Goal: Transaction & Acquisition: Purchase product/service

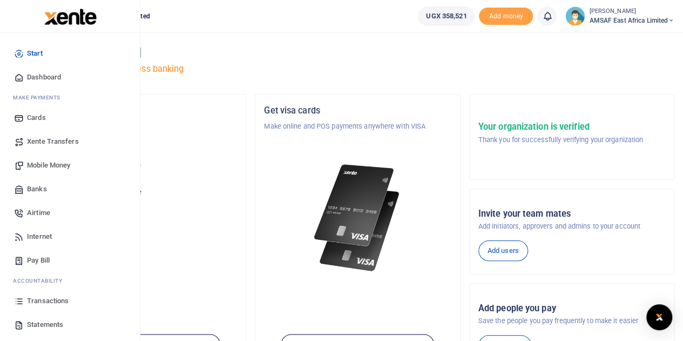
click at [63, 166] on span "Mobile Money" at bounding box center [48, 165] width 43 height 11
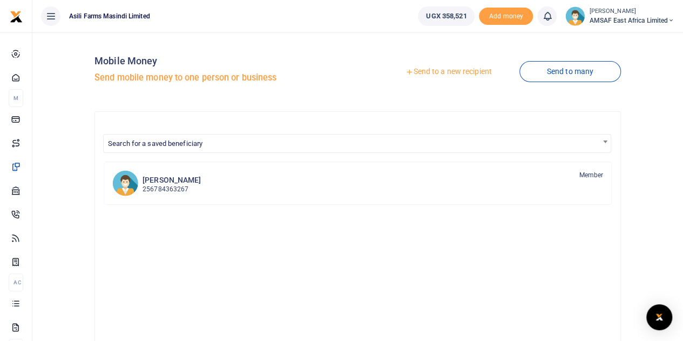
click at [446, 71] on link "Send to a new recipient" at bounding box center [448, 71] width 141 height 19
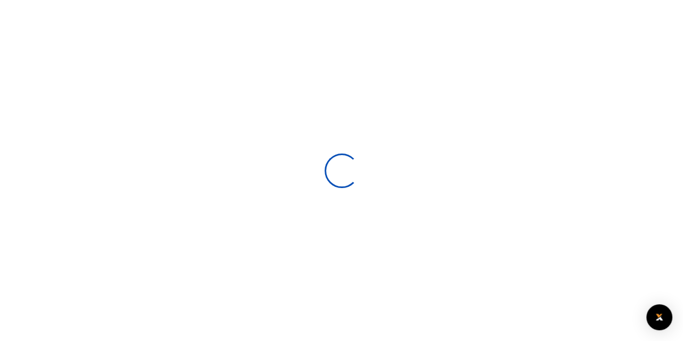
select select
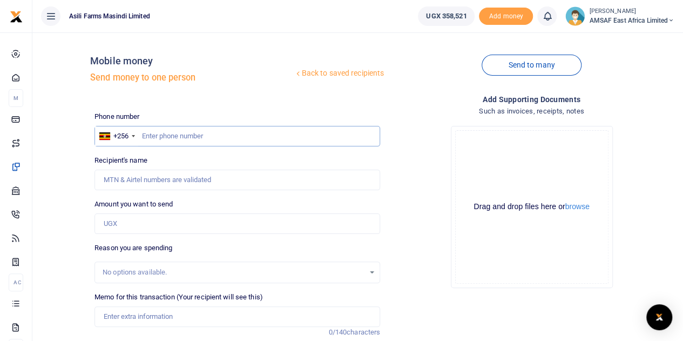
click at [194, 135] on input "text" at bounding box center [238, 136] width 286 height 21
paste input "0779014319"
type input "0779014319"
type input "Richard Mugisa"
click at [144, 134] on input "0779014319" at bounding box center [238, 136] width 286 height 21
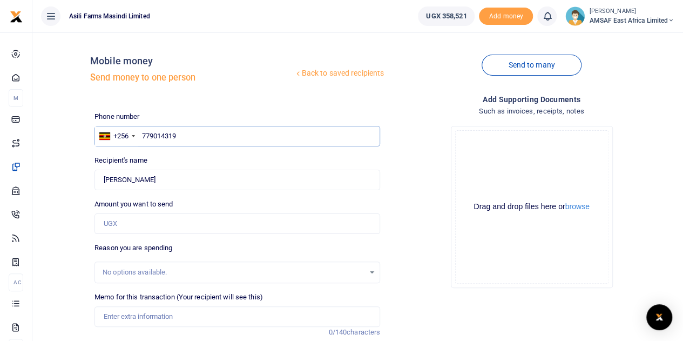
type input "779014319"
click at [204, 160] on div "Recipient's name Found Name is required." at bounding box center [238, 172] width 286 height 35
drag, startPoint x: 194, startPoint y: 137, endPoint x: 137, endPoint y: 134, distance: 56.8
click at [137, 134] on div "+256 Uganda +256 779014319" at bounding box center [238, 136] width 286 height 21
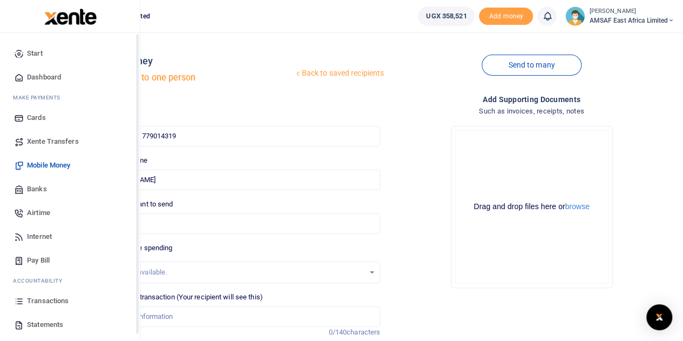
click at [36, 52] on span "Start" at bounding box center [35, 53] width 16 height 11
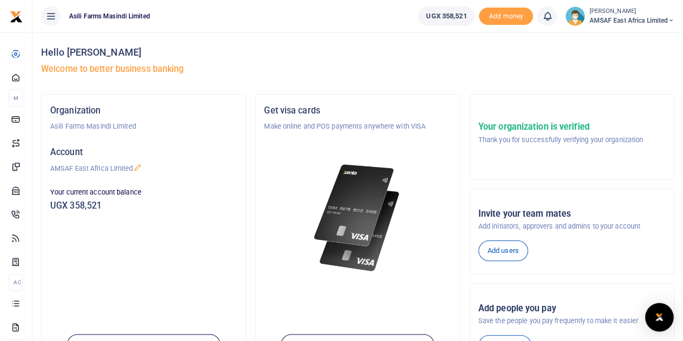
click at [662, 325] on div "Open Intercom Messenger" at bounding box center [659, 317] width 29 height 29
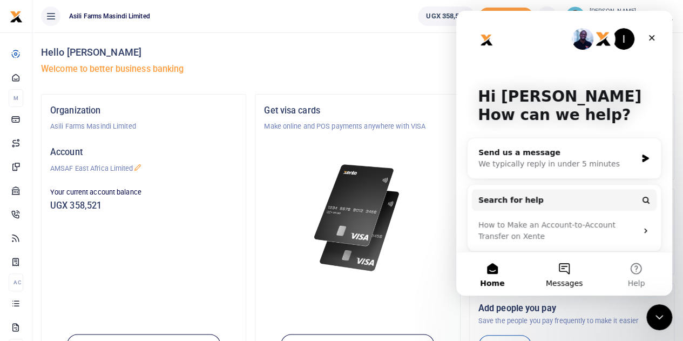
click at [571, 272] on button "Messages" at bounding box center [564, 273] width 72 height 43
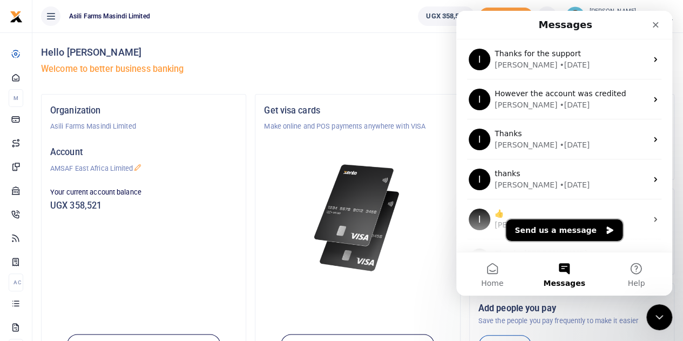
click at [570, 233] on button "Send us a message" at bounding box center [564, 230] width 117 height 22
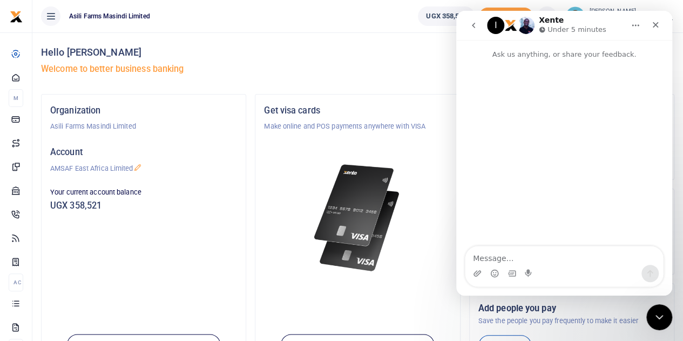
click at [527, 255] on textarea "Message…" at bounding box center [565, 255] width 198 height 18
type textarea "Good morning, please credit our wallet"
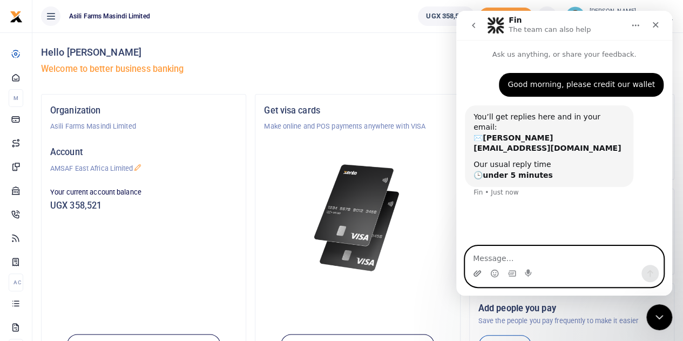
click at [476, 274] on icon "Upload attachment" at bounding box center [478, 273] width 8 height 6
click at [476, 275] on icon "Upload attachment" at bounding box center [477, 273] width 9 height 9
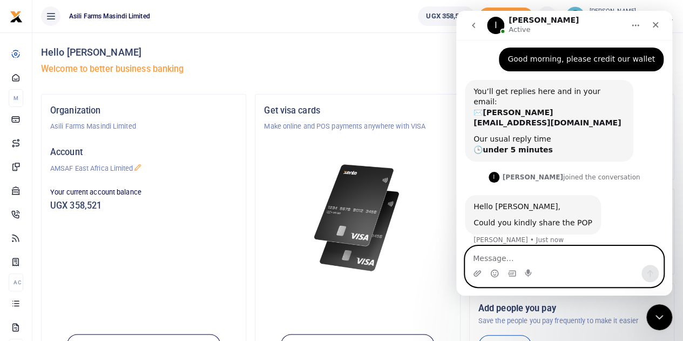
scroll to position [48, 0]
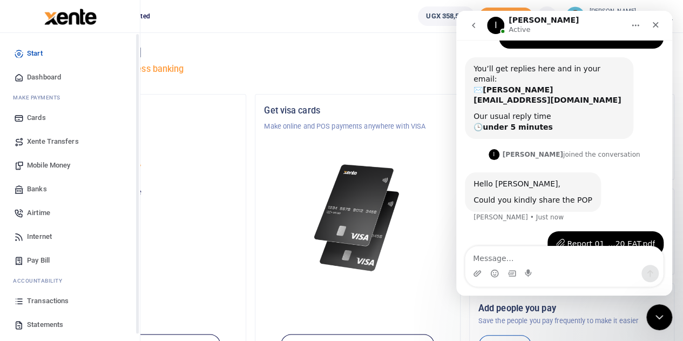
click at [44, 49] on link "Start" at bounding box center [70, 54] width 123 height 24
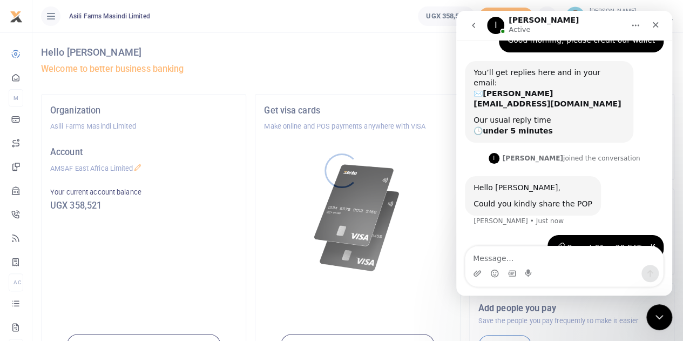
scroll to position [48, 0]
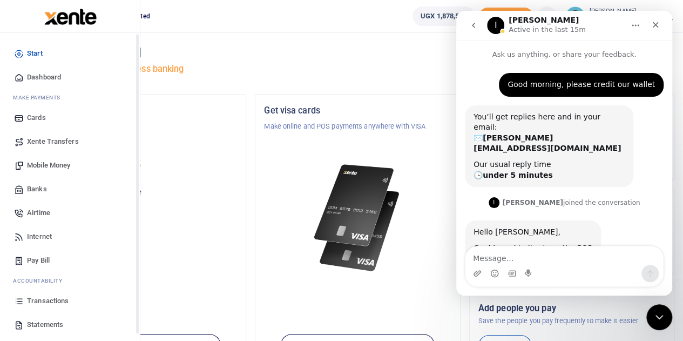
scroll to position [48, 0]
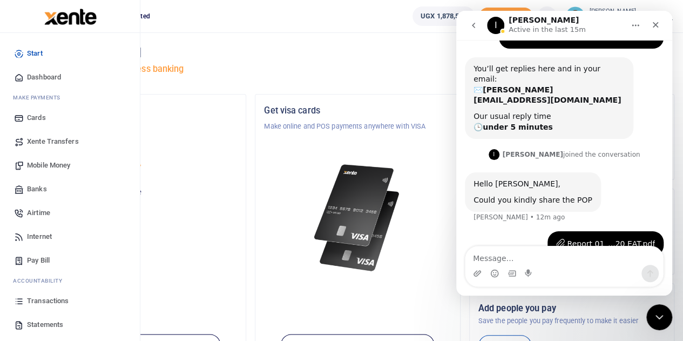
click at [40, 163] on span "Mobile Money" at bounding box center [48, 165] width 43 height 11
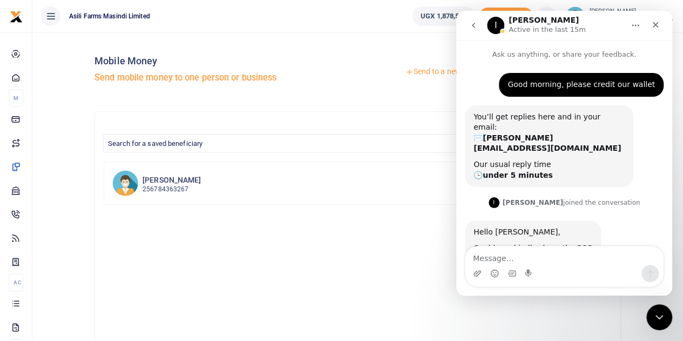
click at [420, 73] on link "Send to a new recipient" at bounding box center [448, 71] width 141 height 19
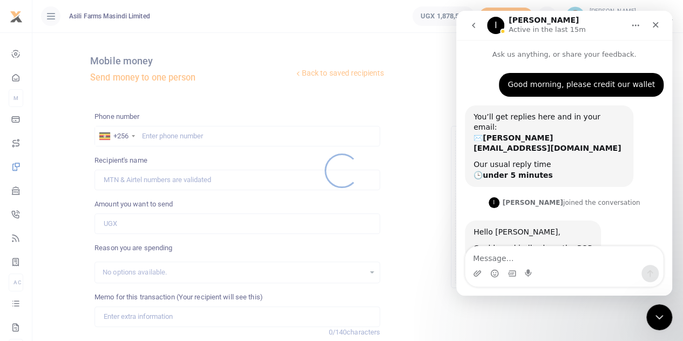
scroll to position [48, 0]
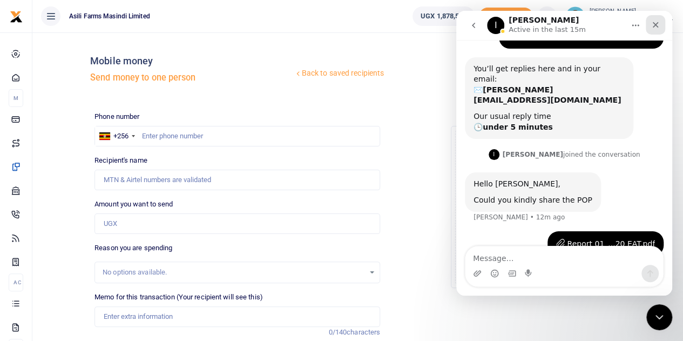
click at [659, 26] on icon "Close" at bounding box center [655, 25] width 9 height 9
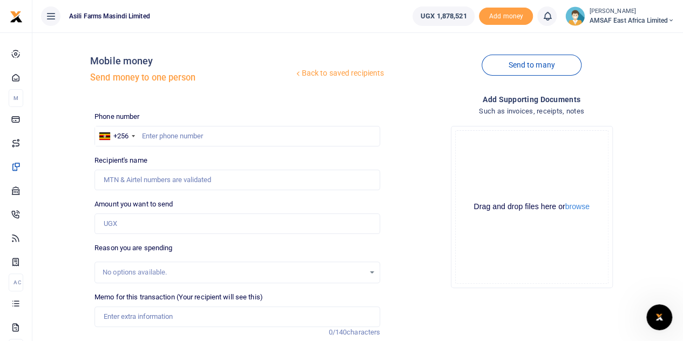
scroll to position [90, 0]
click at [231, 125] on div "Phone number +256 Uganda +256 Phone is required." at bounding box center [238, 128] width 286 height 35
click at [223, 136] on input "text" at bounding box center [238, 136] width 286 height 21
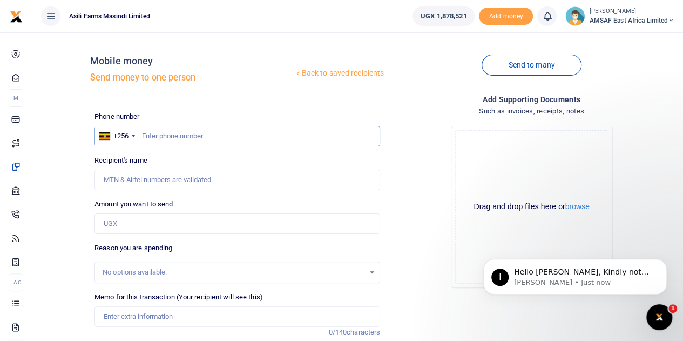
scroll to position [107, 0]
type input "706322185"
click at [161, 223] on input "Amount you want to send" at bounding box center [238, 223] width 286 height 21
type input "Asiimwe Dorothykezia"
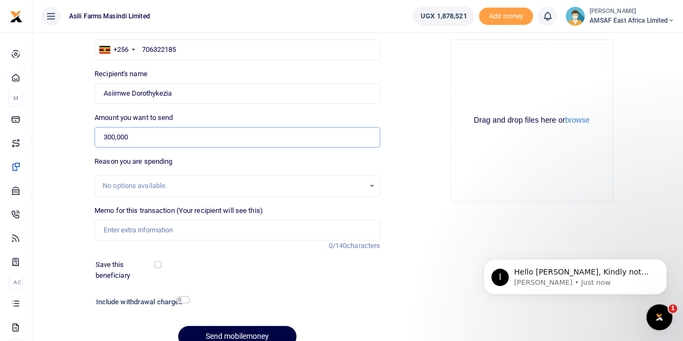
scroll to position [108, 0]
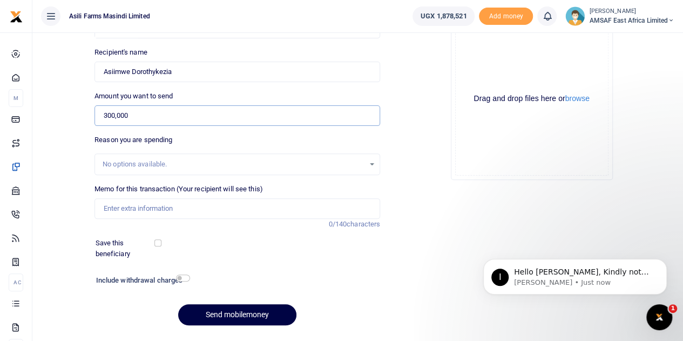
type input "300,000"
click at [179, 210] on input "Memo for this transaction (Your recipient will see this)" at bounding box center [238, 208] width 286 height 21
type input "October communication allowance"
click at [248, 316] on button "Send mobilemoney" at bounding box center [237, 314] width 118 height 21
click at [231, 72] on input "Recipient's name" at bounding box center [238, 72] width 286 height 21
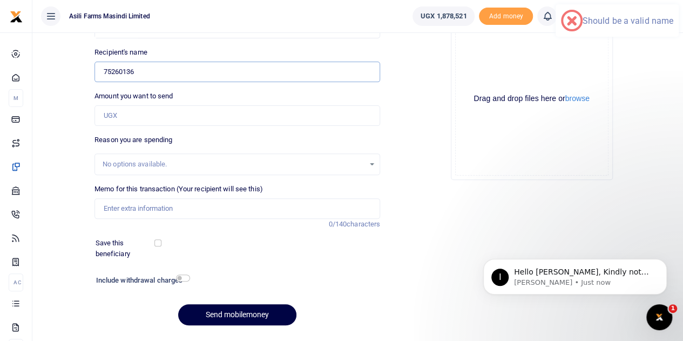
type input "752601369"
drag, startPoint x: 152, startPoint y: 72, endPoint x: 105, endPoint y: 72, distance: 47.0
click at [105, 72] on input "752601369" at bounding box center [238, 72] width 286 height 21
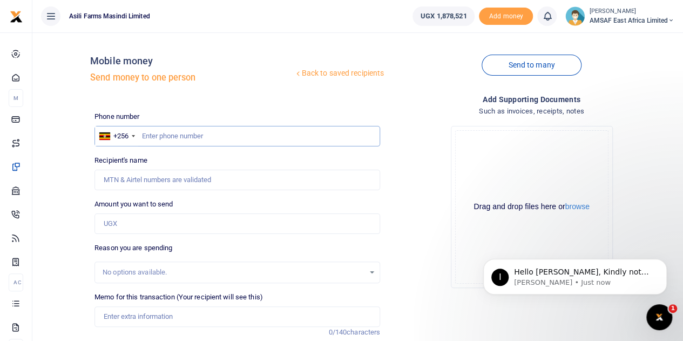
click at [211, 137] on input "text" at bounding box center [238, 136] width 286 height 21
paste input "752601369"
type input "752601369"
click at [136, 227] on input "Amount you want to send" at bounding box center [238, 223] width 286 height 21
type input "Nelson Bamwine"
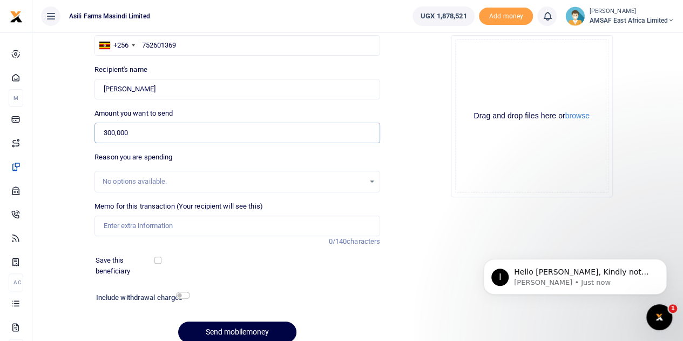
scroll to position [136, 0]
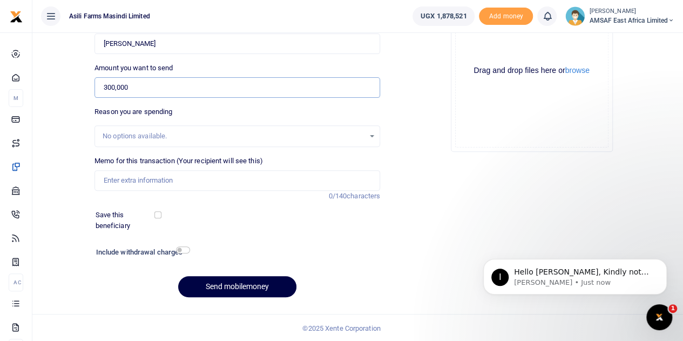
type input "300,000"
click at [178, 178] on input "Memo for this transaction (Your recipient will see this)" at bounding box center [238, 180] width 286 height 21
type input "October communication allowance"
click at [238, 284] on button "Send mobilemoney" at bounding box center [237, 286] width 118 height 21
click at [658, 325] on div "Open Intercom Messenger" at bounding box center [660, 317] width 36 height 36
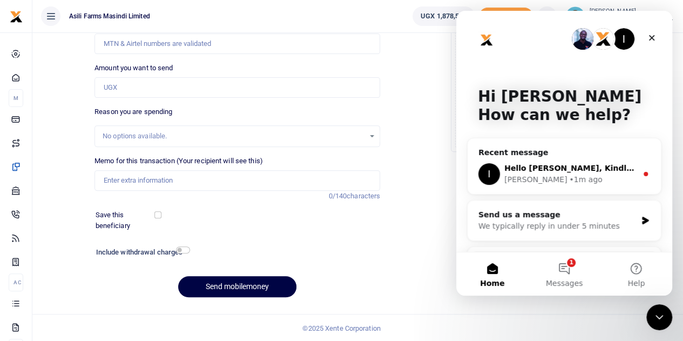
click at [599, 164] on span "Hello [PERSON_NAME], Kindly note that the account has been credited" at bounding box center [655, 168] width 302 height 9
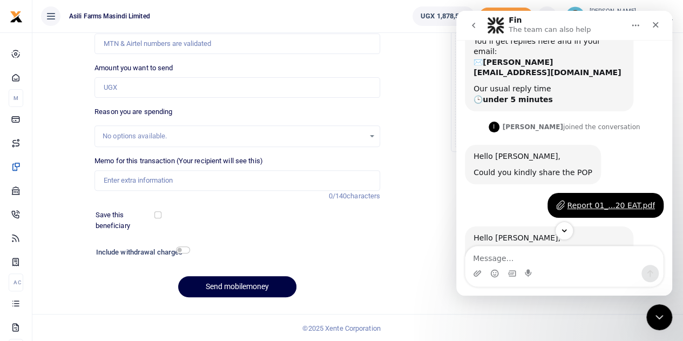
scroll to position [107, 0]
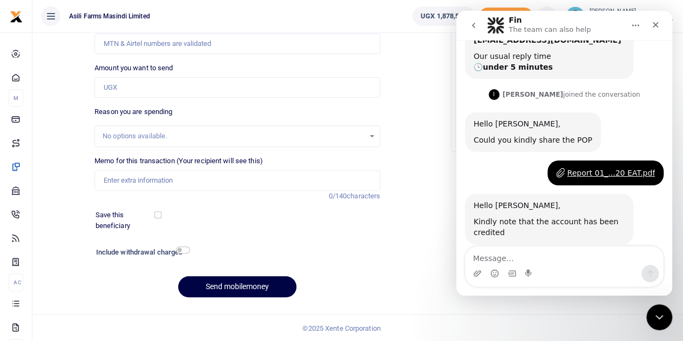
click at [520, 261] on textarea "Message…" at bounding box center [565, 255] width 198 height 18
type textarea "many thanks!"
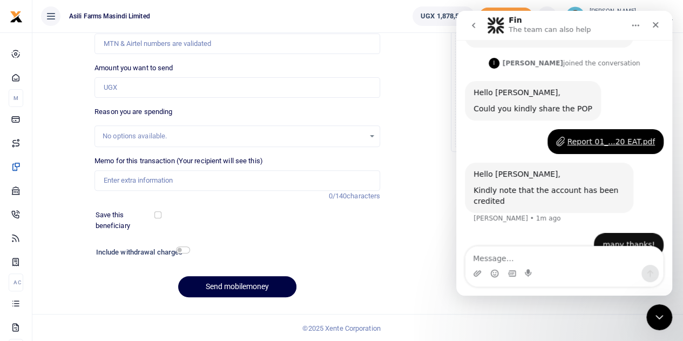
scroll to position [139, 0]
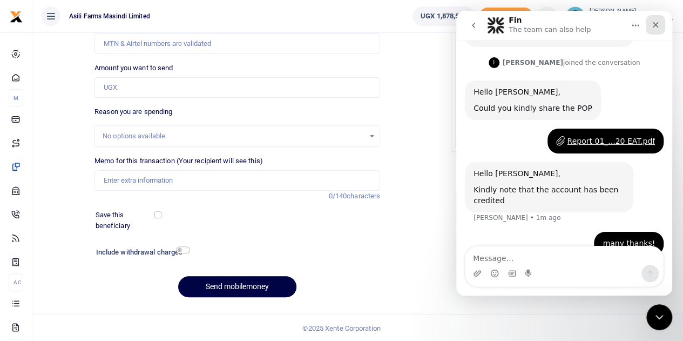
click at [658, 23] on icon "Close" at bounding box center [655, 25] width 9 height 9
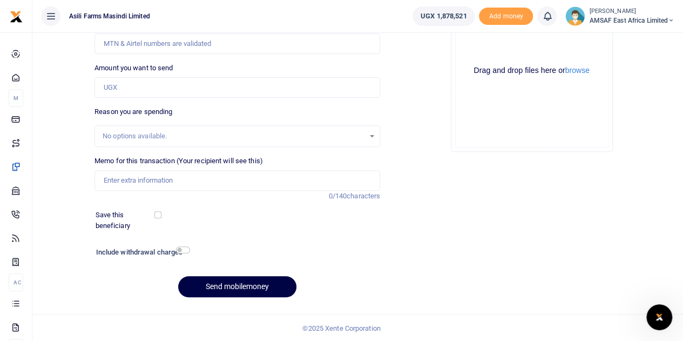
scroll to position [0, 0]
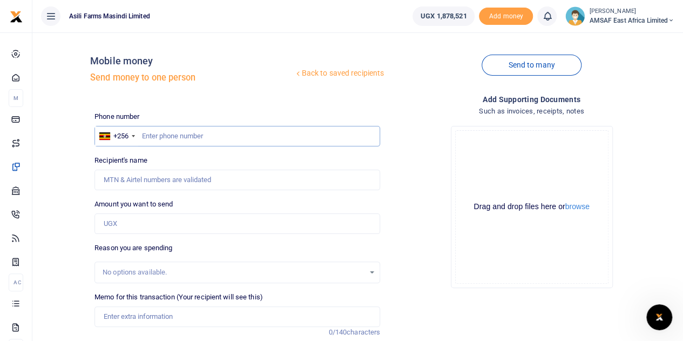
click at [192, 127] on input "text" at bounding box center [238, 136] width 286 height 21
type input "701752673"
click at [168, 220] on input "Amount you want to send" at bounding box center [238, 223] width 286 height 21
type input "Naster Nansumbi"
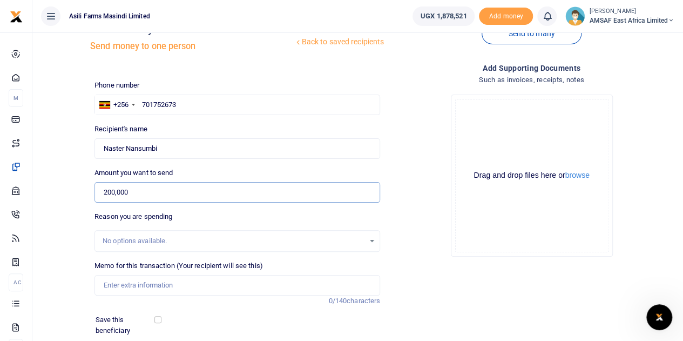
scroll to position [54, 0]
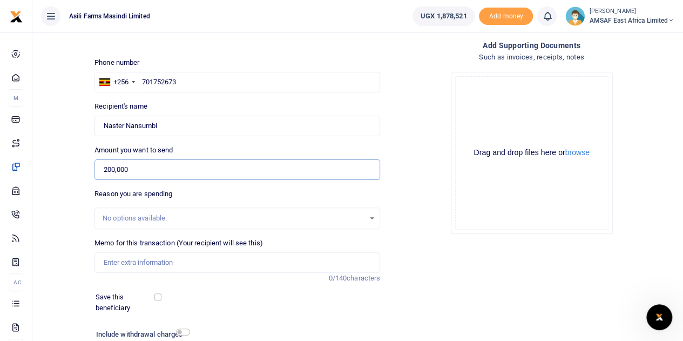
type input "200,000"
click at [178, 268] on input "Memo for this transaction (Your recipient will see this)" at bounding box center [238, 262] width 286 height 21
type input "October communication allowance"
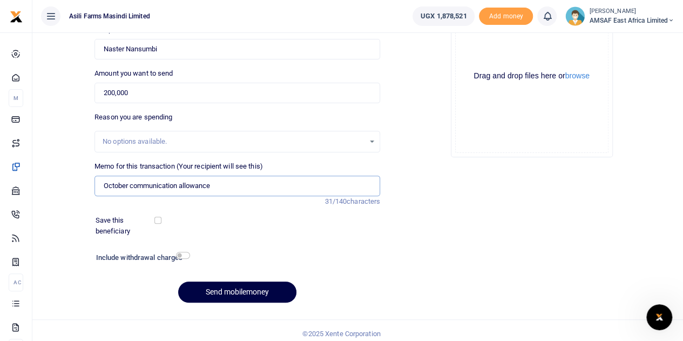
scroll to position [136, 0]
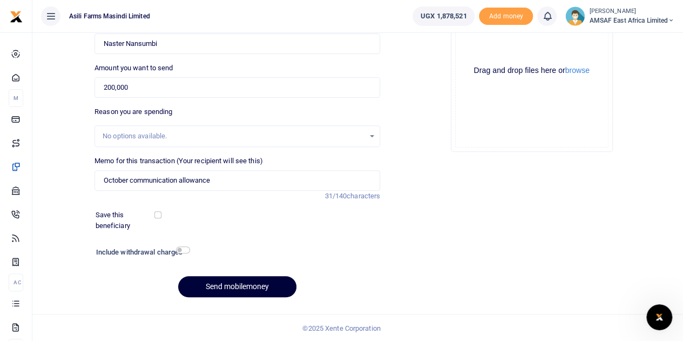
click at [244, 292] on button "Send mobilemoney" at bounding box center [237, 286] width 118 height 21
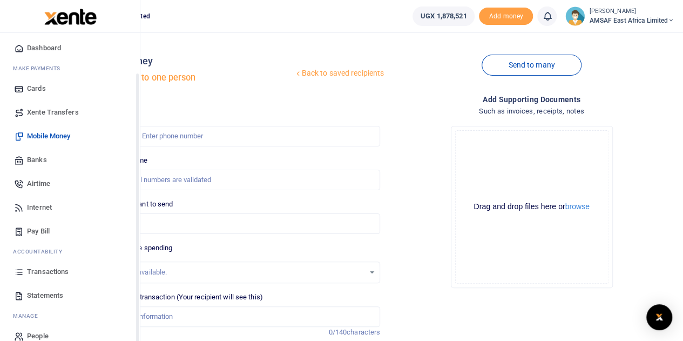
scroll to position [44, 0]
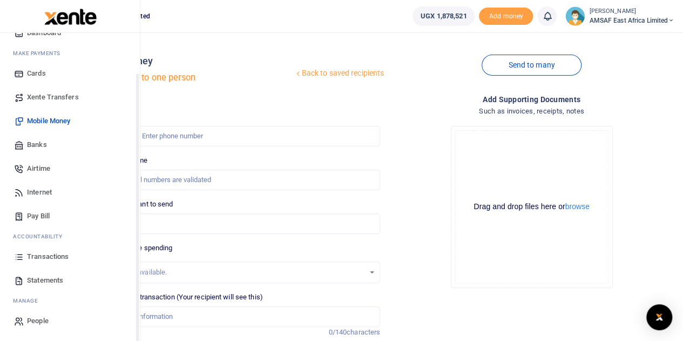
click at [42, 257] on span "Transactions" at bounding box center [48, 256] width 42 height 11
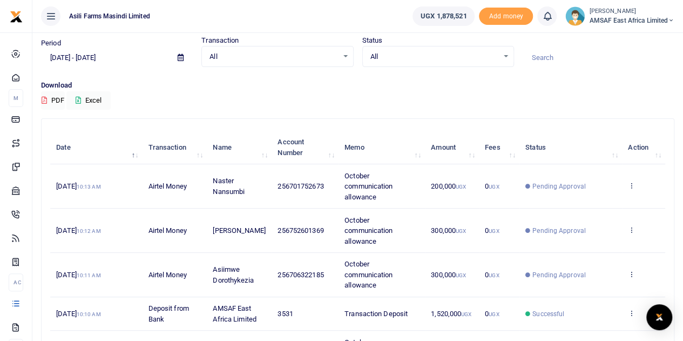
scroll to position [54, 0]
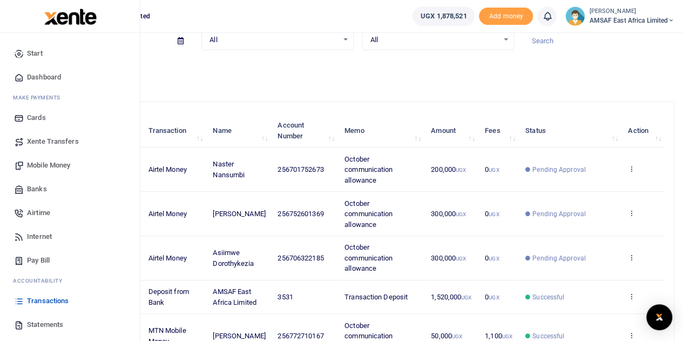
click at [55, 165] on span "Mobile Money" at bounding box center [48, 165] width 43 height 11
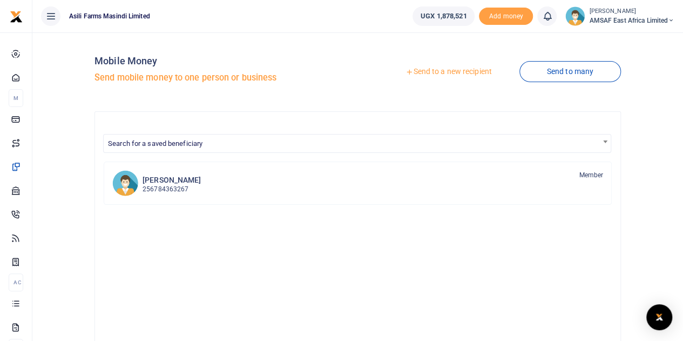
click at [434, 73] on link "Send to a new recipient" at bounding box center [448, 71] width 141 height 19
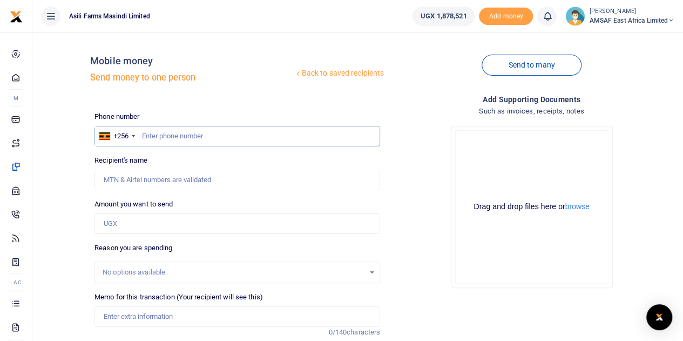
click at [227, 136] on input "text" at bounding box center [238, 136] width 286 height 21
type input "759188889"
click at [157, 225] on input "Amount you want to send" at bounding box center [238, 223] width 286 height 21
type input "1"
type input "[PERSON_NAME]"
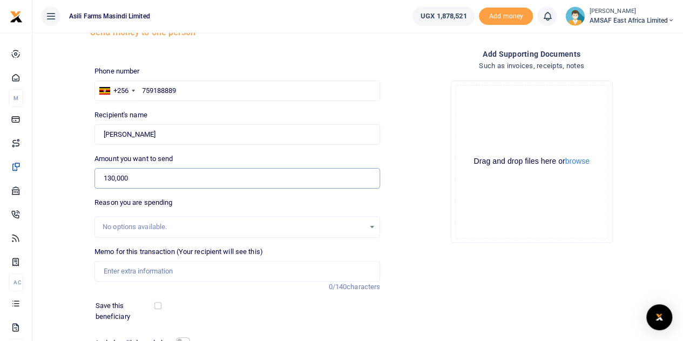
scroll to position [108, 0]
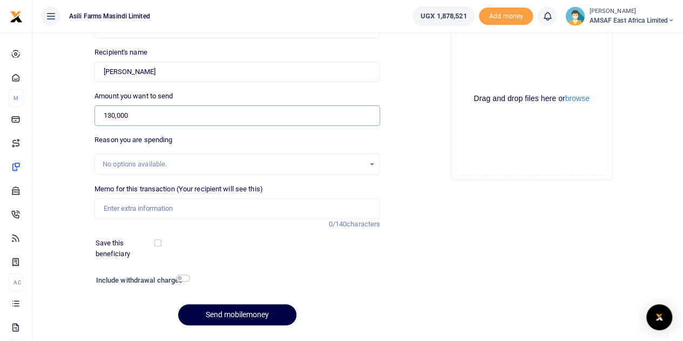
type input "130,000"
click at [176, 210] on input "Memo for this transaction (Your recipient will see this)" at bounding box center [238, 208] width 286 height 21
click at [163, 208] on input "October communication allowance" at bounding box center [238, 208] width 286 height 21
type input "October lunch allowance"
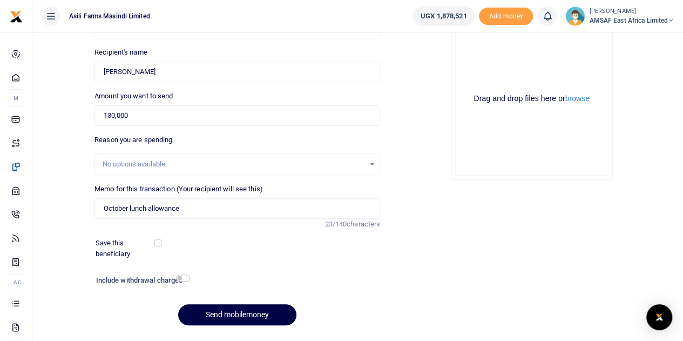
click at [255, 241] on div "Save this beneficiary" at bounding box center [230, 248] width 279 height 21
click at [249, 309] on button "Send mobilemoney" at bounding box center [237, 314] width 118 height 21
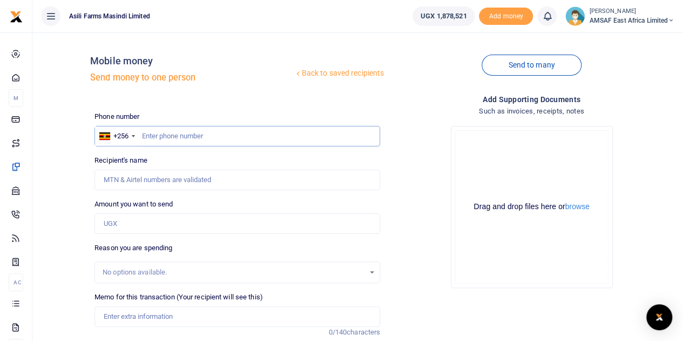
click at [176, 137] on input "text" at bounding box center [238, 136] width 286 height 21
type input "703233991"
click at [122, 225] on input "Amount you want to send" at bounding box center [238, 223] width 286 height 21
type input "[PERSON_NAME]"
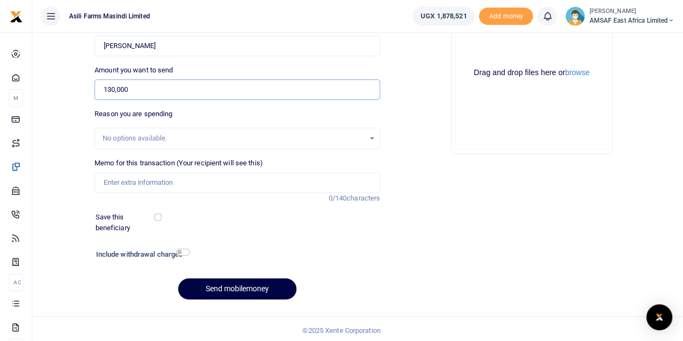
scroll to position [136, 0]
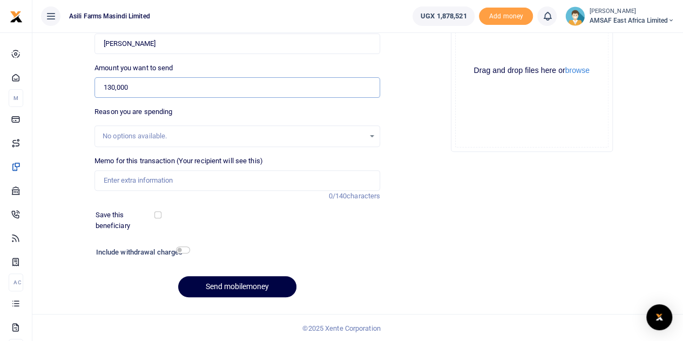
type input "130,000"
click at [180, 183] on input "Memo for this transaction (Your recipient will see this)" at bounding box center [238, 180] width 286 height 21
type input "October lunch allowance"
click at [230, 282] on button "Send mobilemoney" at bounding box center [237, 286] width 118 height 21
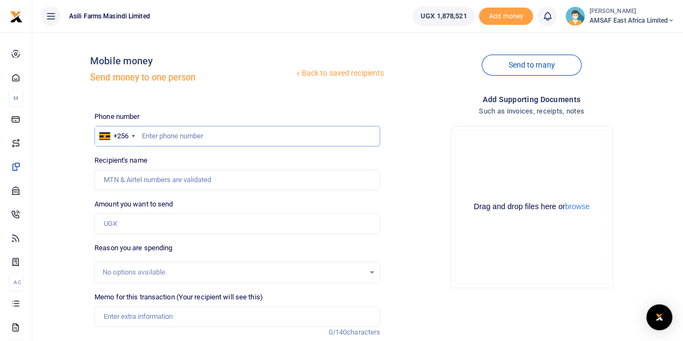
click at [213, 133] on input "text" at bounding box center [238, 136] width 286 height 21
type input "772710167"
type input "[PERSON_NAME]"
type input "772710167"
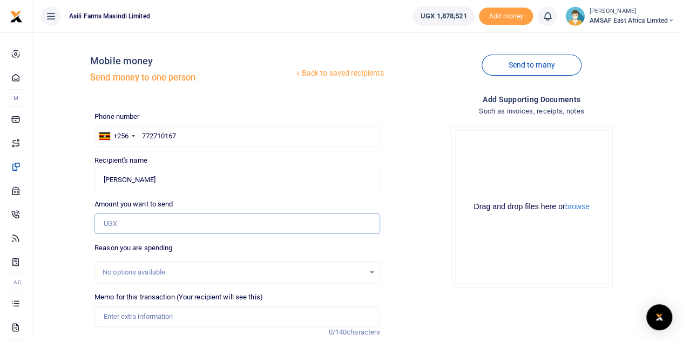
click at [160, 225] on input "Amount you want to send" at bounding box center [238, 223] width 286 height 21
type input "130,000"
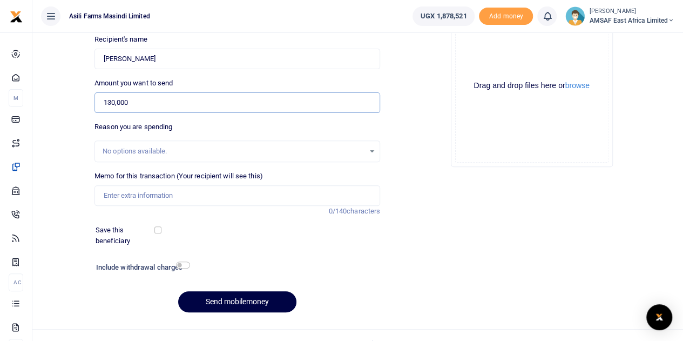
scroll to position [136, 0]
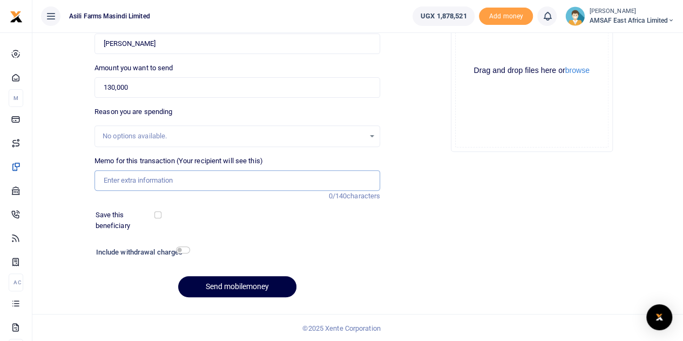
click at [151, 178] on input "Memo for this transaction (Your recipient will see this)" at bounding box center [238, 180] width 286 height 21
type input "October lunch allowance"
click at [190, 282] on button "Send mobilemoney" at bounding box center [237, 286] width 118 height 21
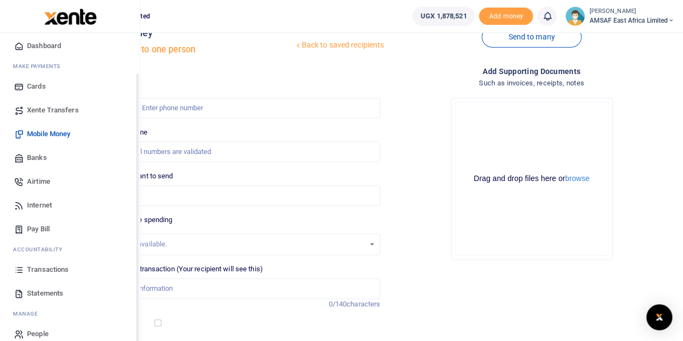
scroll to position [44, 0]
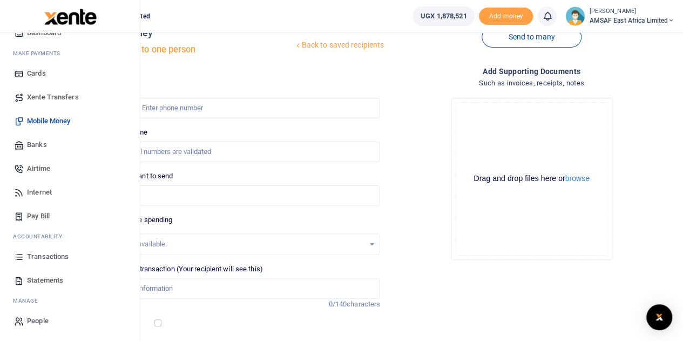
click at [58, 254] on span "Transactions" at bounding box center [48, 256] width 42 height 11
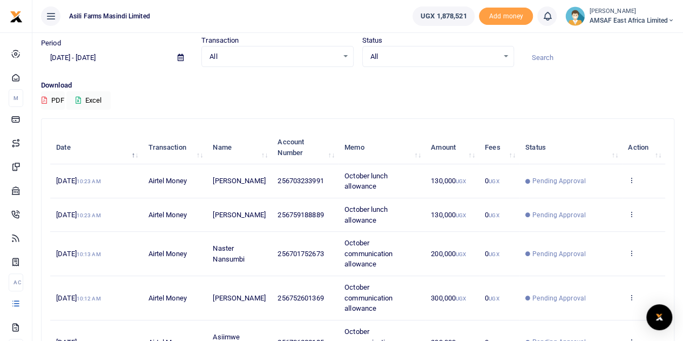
scroll to position [54, 0]
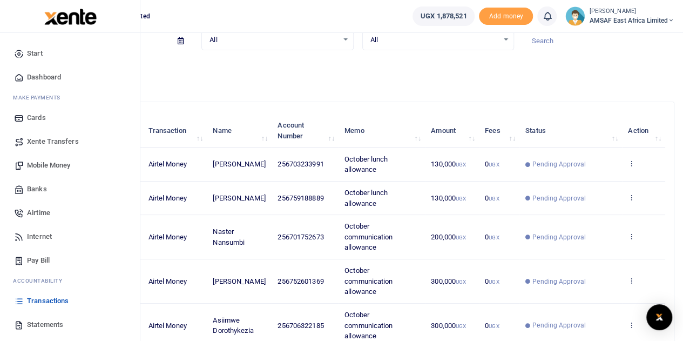
click at [54, 164] on span "Mobile Money" at bounding box center [48, 165] width 43 height 11
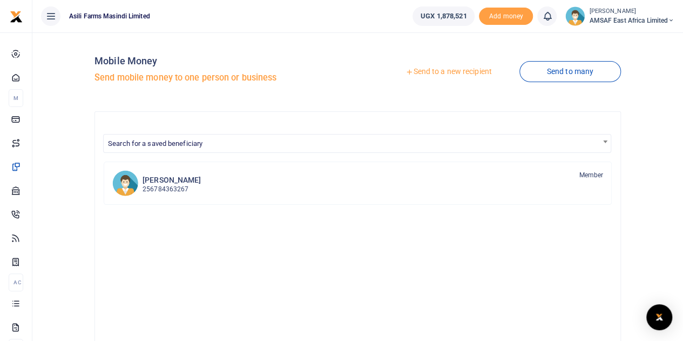
click at [419, 74] on link "Send to a new recipient" at bounding box center [448, 71] width 141 height 19
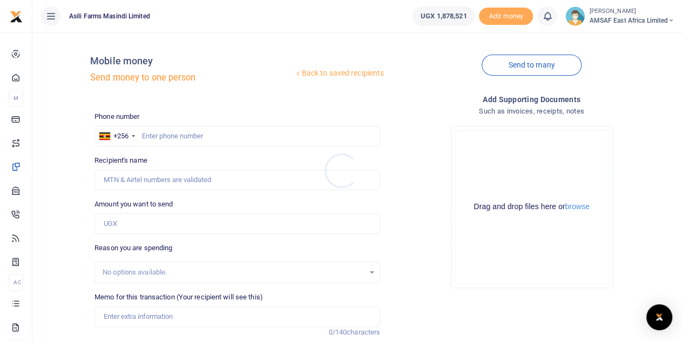
click at [207, 134] on div at bounding box center [341, 170] width 683 height 341
click at [206, 134] on input "text" at bounding box center [238, 136] width 286 height 21
click at [171, 134] on input "text" at bounding box center [238, 136] width 286 height 21
type input "770785074"
type input "[PERSON_NAME]"
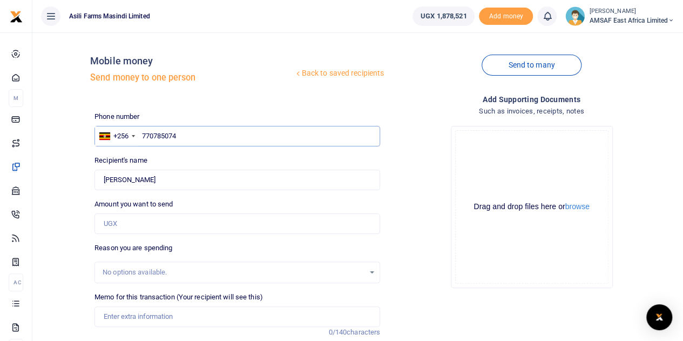
type input "770785074"
click at [127, 228] on input "Amount you want to send" at bounding box center [238, 223] width 286 height 21
type input "130,000"
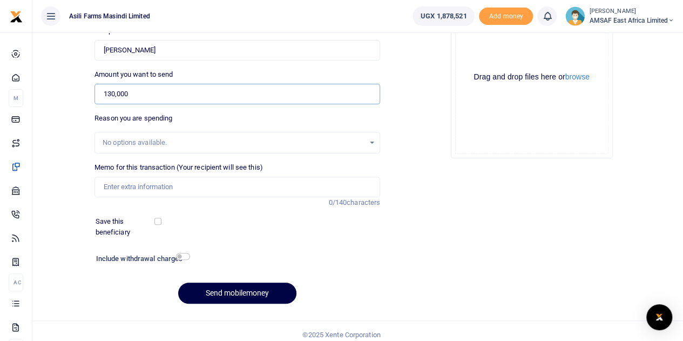
scroll to position [136, 0]
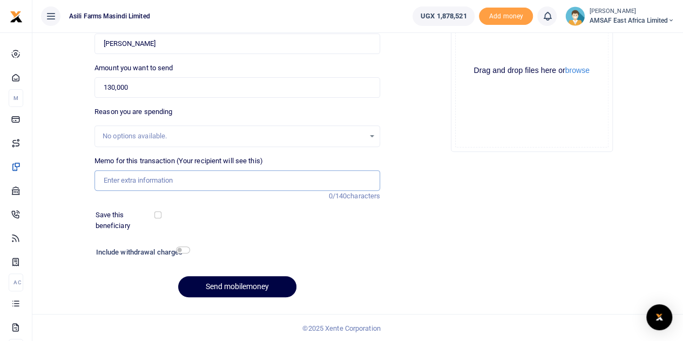
click at [170, 177] on input "Memo for this transaction (Your recipient will see this)" at bounding box center [238, 180] width 286 height 21
type input "October lunch allowance"
click at [223, 284] on button "Send mobilemoney" at bounding box center [237, 286] width 118 height 21
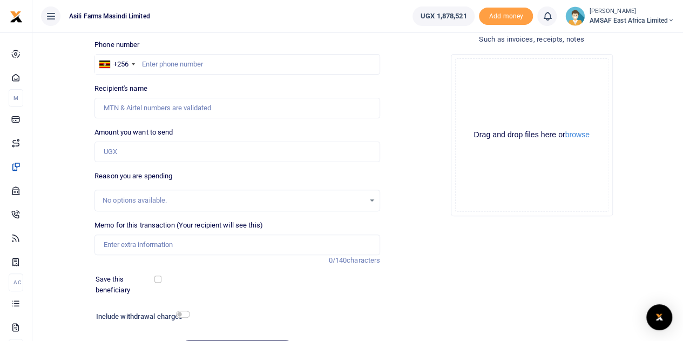
scroll to position [82, 0]
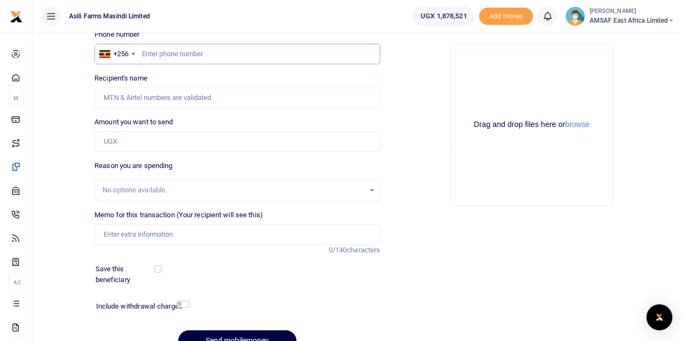
click at [203, 52] on input "text" at bounding box center [238, 54] width 286 height 21
type input "772233209"
type input "[PERSON_NAME]"
type input "772233209"
click at [131, 139] on input "Amount you want to send" at bounding box center [238, 141] width 286 height 21
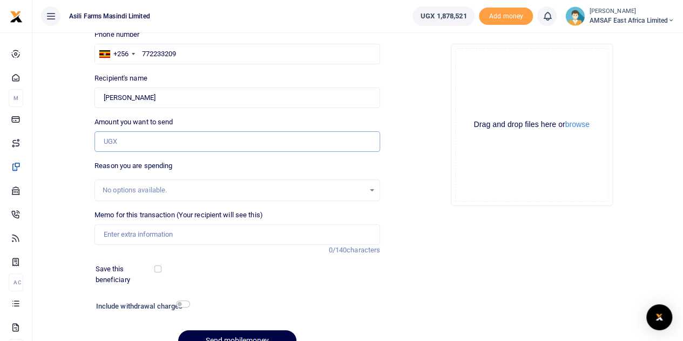
type input "130,000"
click at [139, 235] on input "Memo for this transaction (Your recipient will see this)" at bounding box center [238, 234] width 286 height 21
type input "October lunch allowance"
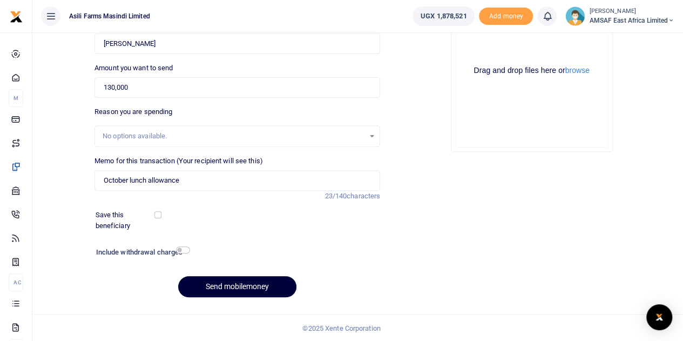
click at [251, 280] on button "Send mobilemoney" at bounding box center [237, 286] width 118 height 21
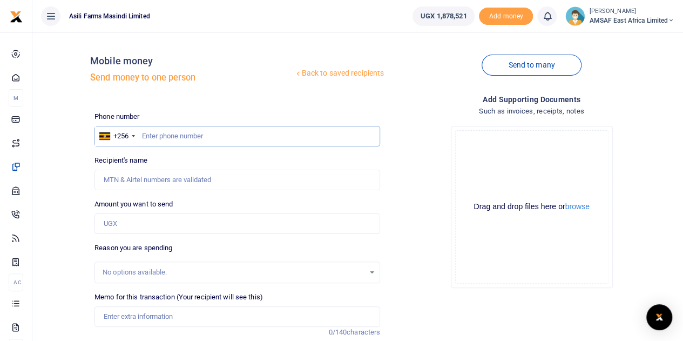
click at [171, 136] on input "text" at bounding box center [238, 136] width 286 height 21
type input "787968276"
type input "Tiondi Tobiolo Andruga"
type input "787968276"
click at [140, 224] on input "Amount you want to send" at bounding box center [238, 223] width 286 height 21
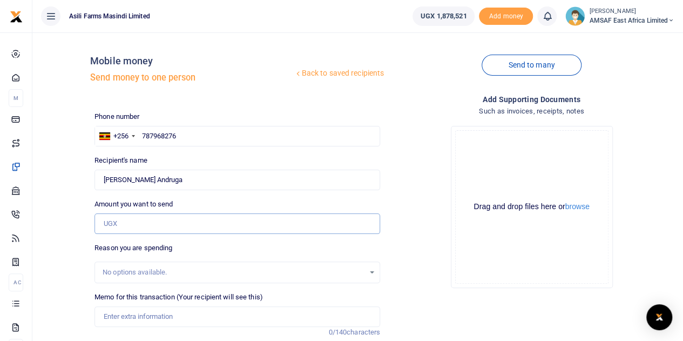
type input "130,000"
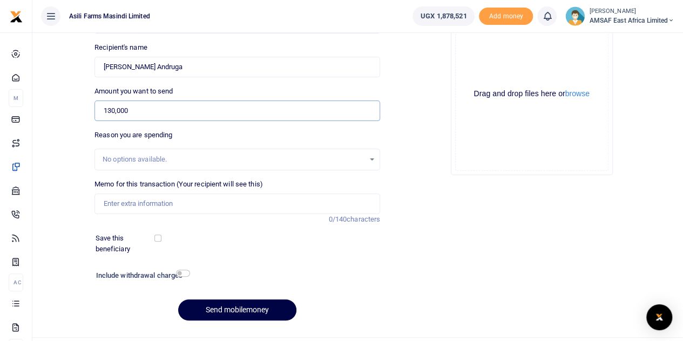
scroll to position [136, 0]
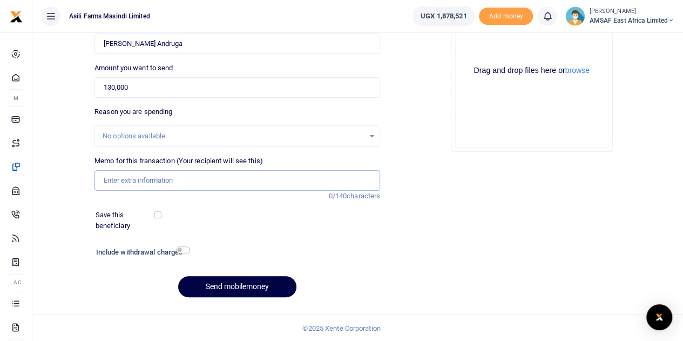
click at [190, 172] on input "Memo for this transaction (Your recipient will see this)" at bounding box center [238, 180] width 286 height 21
type input "October lunch allowance"
click at [223, 284] on button "Send mobilemoney" at bounding box center [237, 286] width 118 height 21
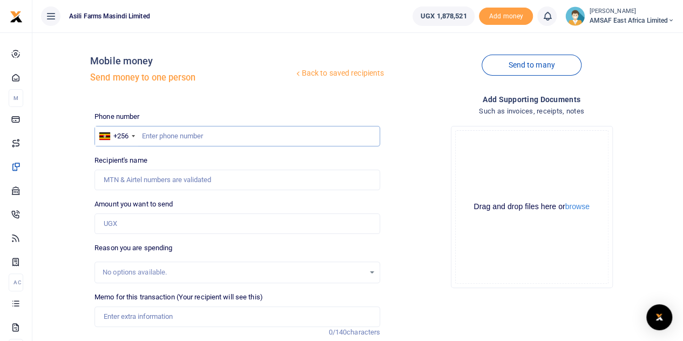
click at [160, 132] on input "text" at bounding box center [238, 136] width 286 height 21
type input "760359561"
type input "[PERSON_NAME]"
type input "760359561"
click at [136, 218] on input "Amount you want to send" at bounding box center [238, 223] width 286 height 21
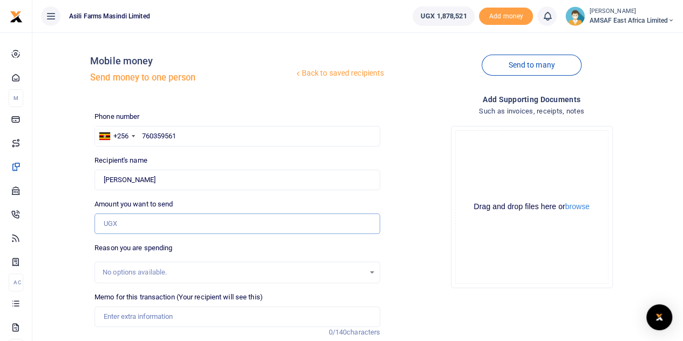
type input "130,000"
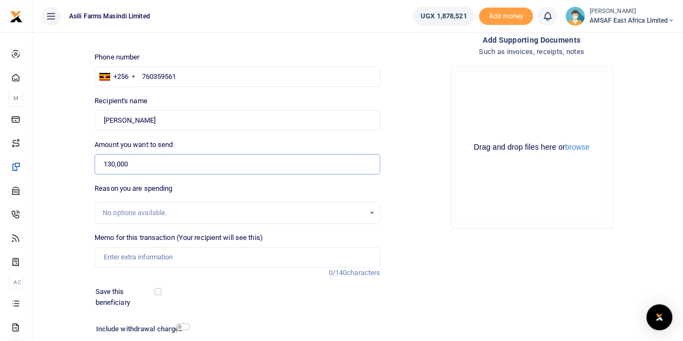
scroll to position [54, 0]
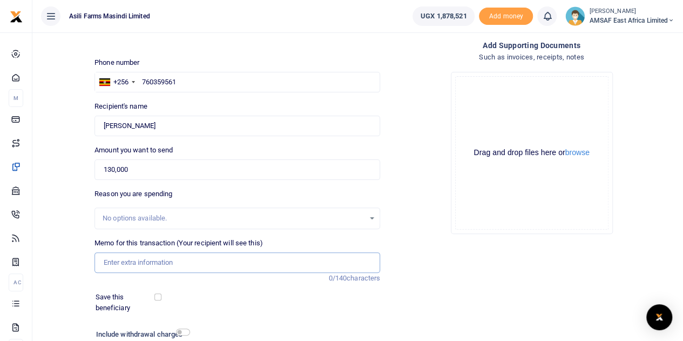
click at [180, 259] on input "Memo for this transaction (Your recipient will see this)" at bounding box center [238, 262] width 286 height 21
type input "October lunch allowance"
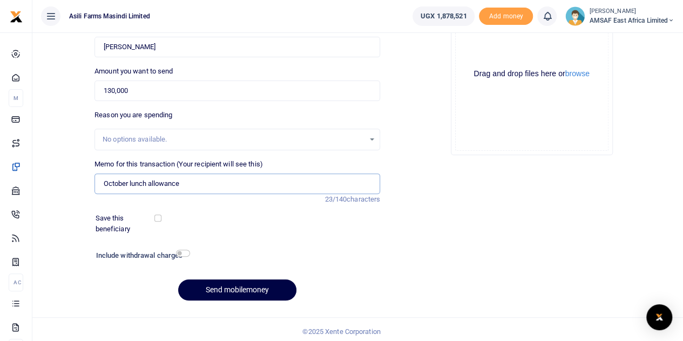
scroll to position [136, 0]
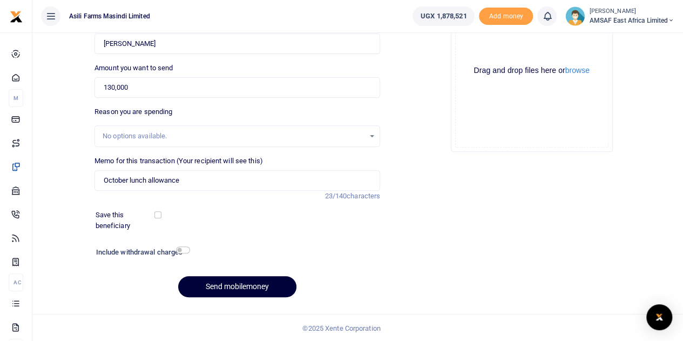
click at [227, 281] on button "Send mobilemoney" at bounding box center [237, 286] width 118 height 21
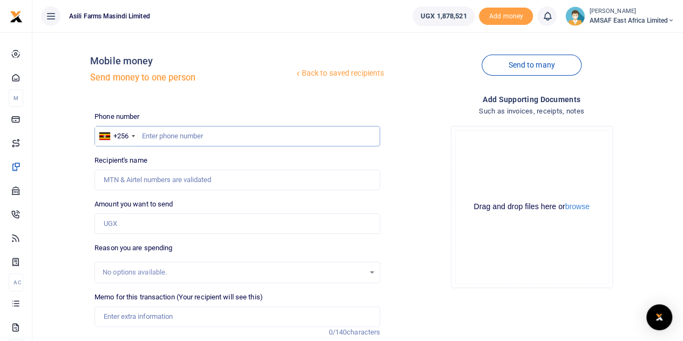
click at [198, 135] on input "text" at bounding box center [238, 136] width 286 height 21
type input "782501936"
type input "[PERSON_NAME]"
type input "782501936"
click at [130, 225] on input "Amount you want to send" at bounding box center [238, 223] width 286 height 21
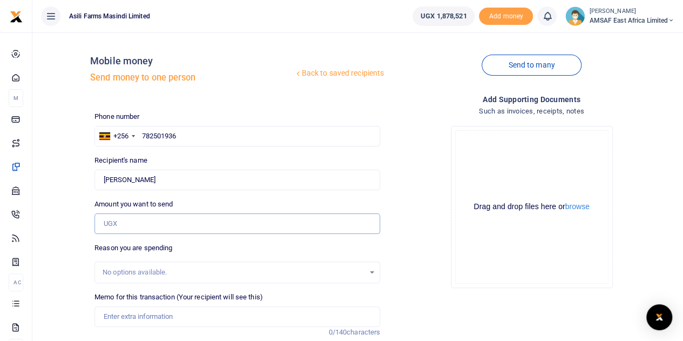
type input "130,000"
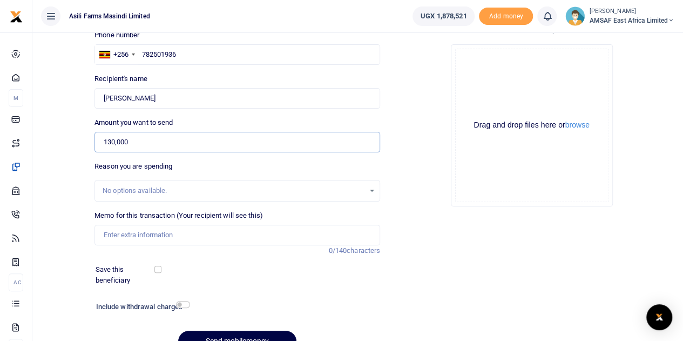
scroll to position [108, 0]
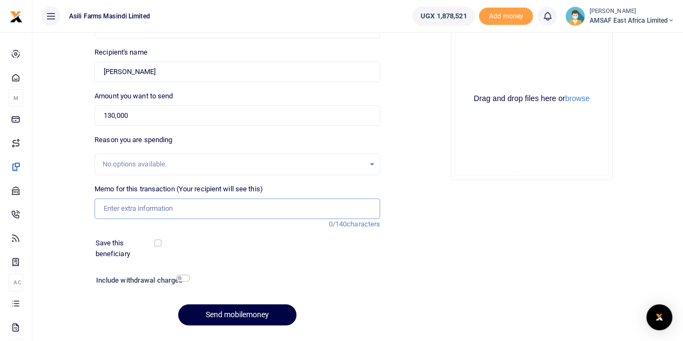
click at [160, 210] on input "Memo for this transaction (Your recipient will see this)" at bounding box center [238, 208] width 286 height 21
type input "October lunch allowance"
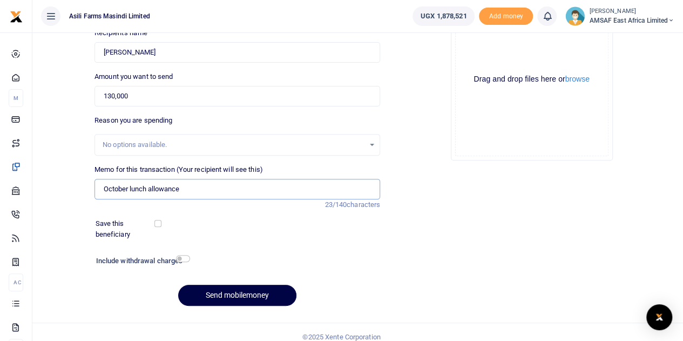
scroll to position [136, 0]
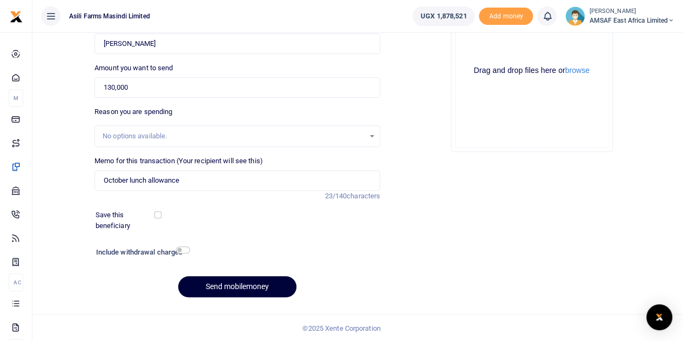
click at [231, 282] on button "Send mobilemoney" at bounding box center [237, 286] width 118 height 21
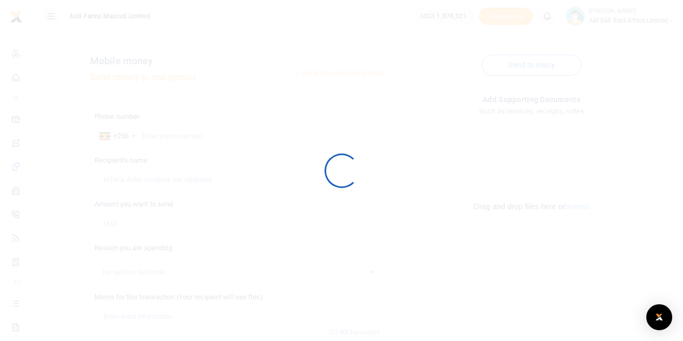
scroll to position [136, 0]
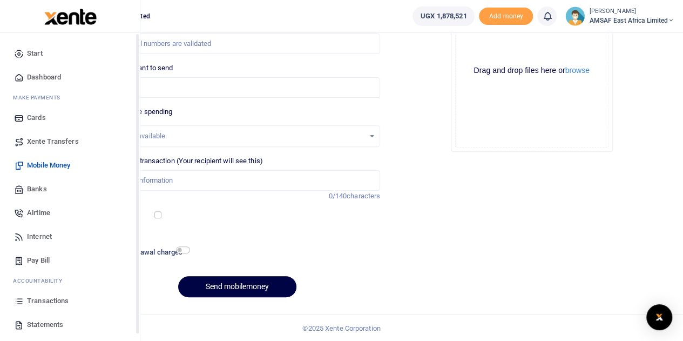
click at [37, 53] on span "Start" at bounding box center [35, 53] width 16 height 11
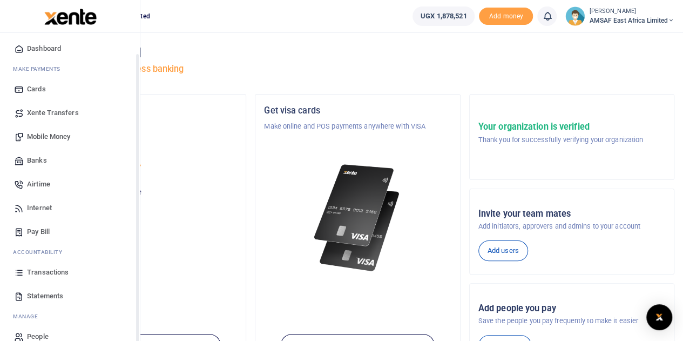
scroll to position [44, 0]
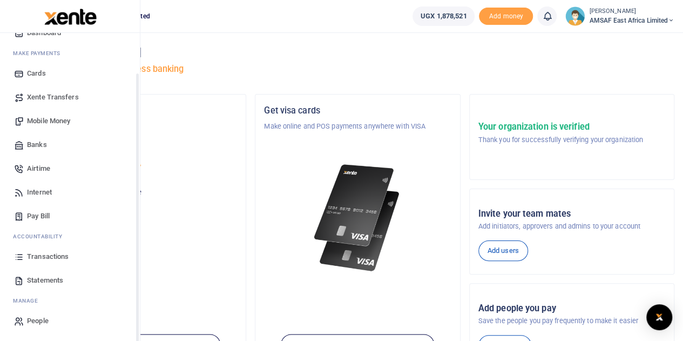
click at [56, 251] on span "Transactions" at bounding box center [48, 256] width 42 height 11
